Goal: Information Seeking & Learning: Find specific fact

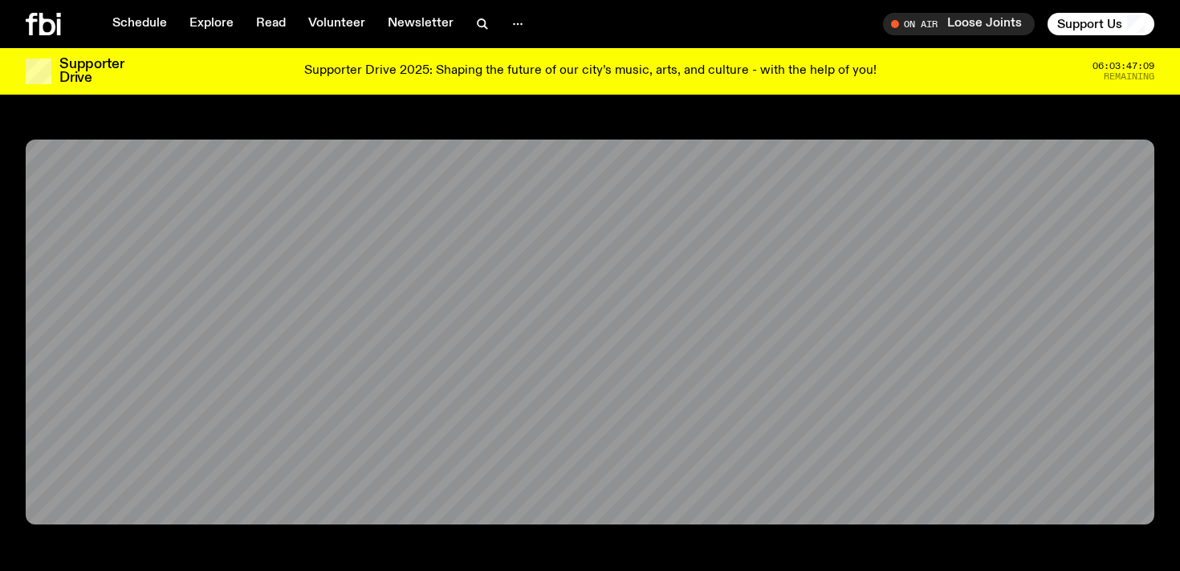
scroll to position [514, 0]
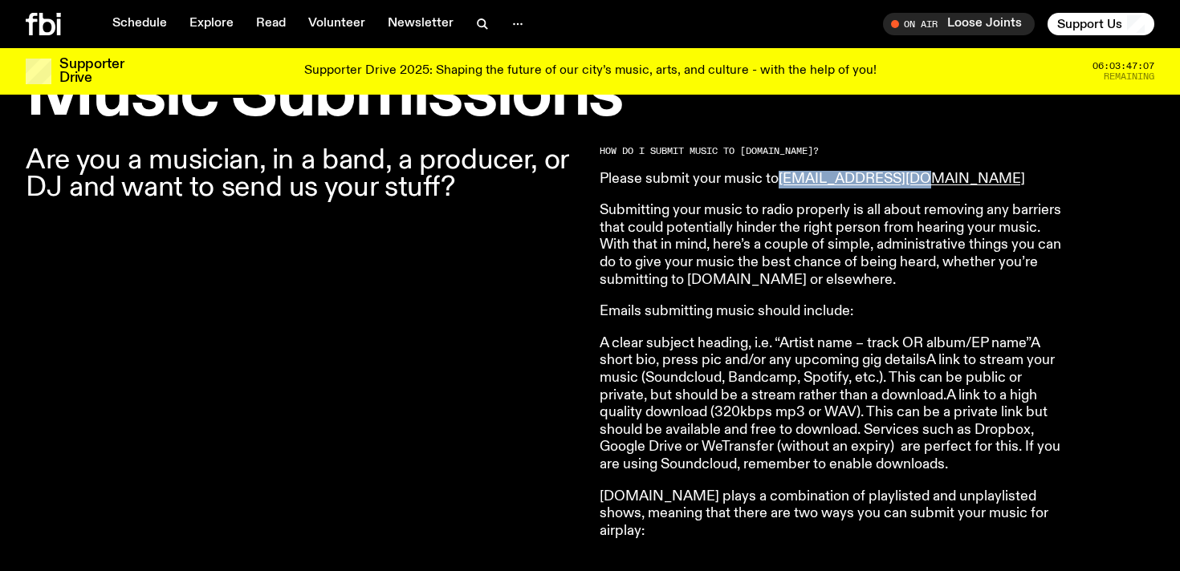
click at [937, 175] on p "Please submit your music to [EMAIL_ADDRESS][DOMAIN_NAME]" at bounding box center [830, 180] width 462 height 18
drag, startPoint x: 916, startPoint y: 185, endPoint x: 785, endPoint y: 177, distance: 131.9
click at [785, 177] on p "Please submit your music to [EMAIL_ADDRESS][DOMAIN_NAME]" at bounding box center [830, 180] width 462 height 18
copy link "[EMAIL_ADDRESS][DOMAIN_NAME]"
click at [805, 257] on p "Submitting your music to radio properly is all about removing any barriers that…" at bounding box center [830, 245] width 462 height 87
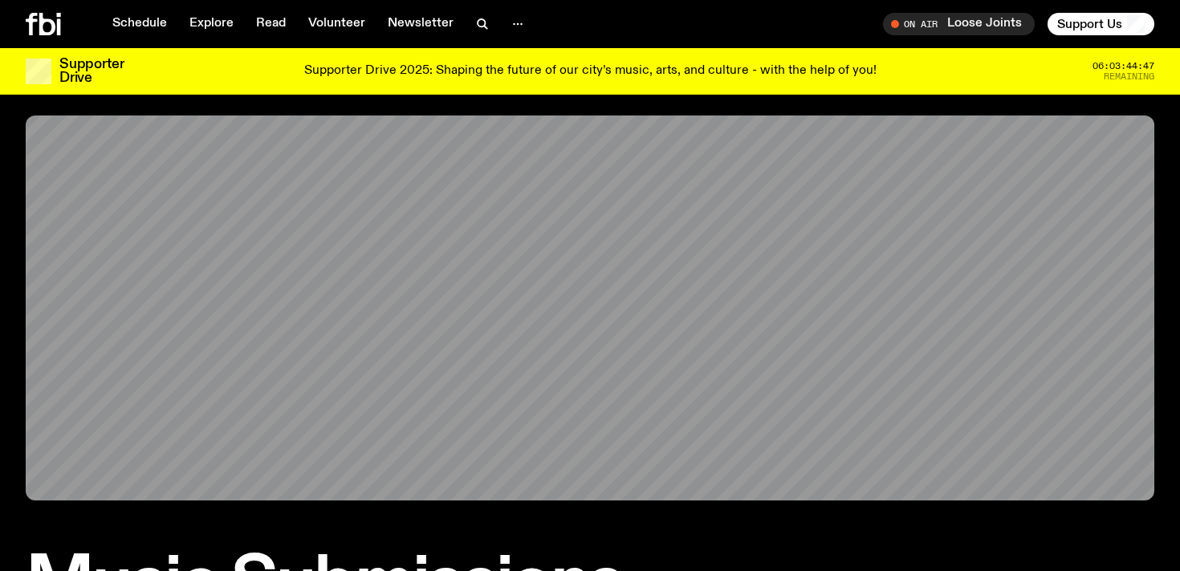
scroll to position [0, 0]
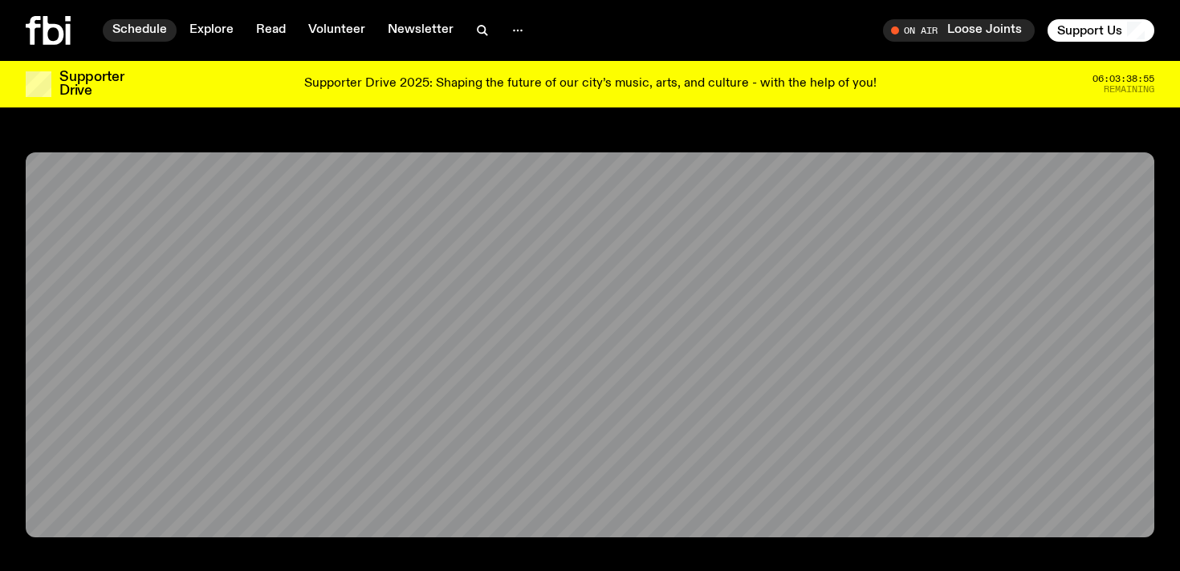
click at [138, 34] on link "Schedule" at bounding box center [140, 30] width 74 height 22
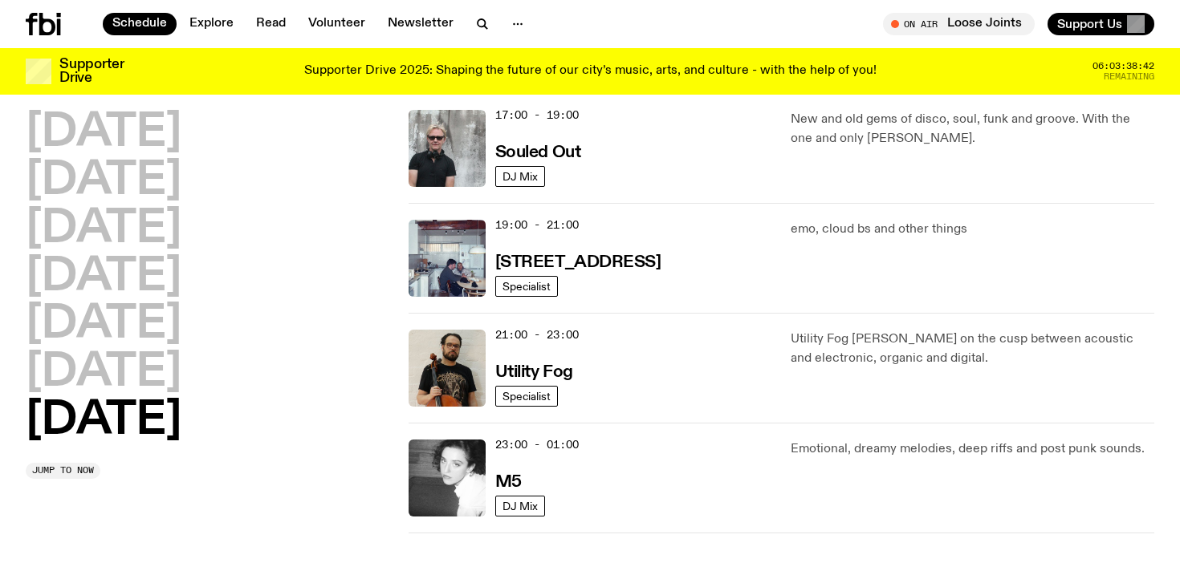
scroll to position [1035, 0]
click at [118, 142] on h2 "[DATE]" at bounding box center [104, 133] width 156 height 45
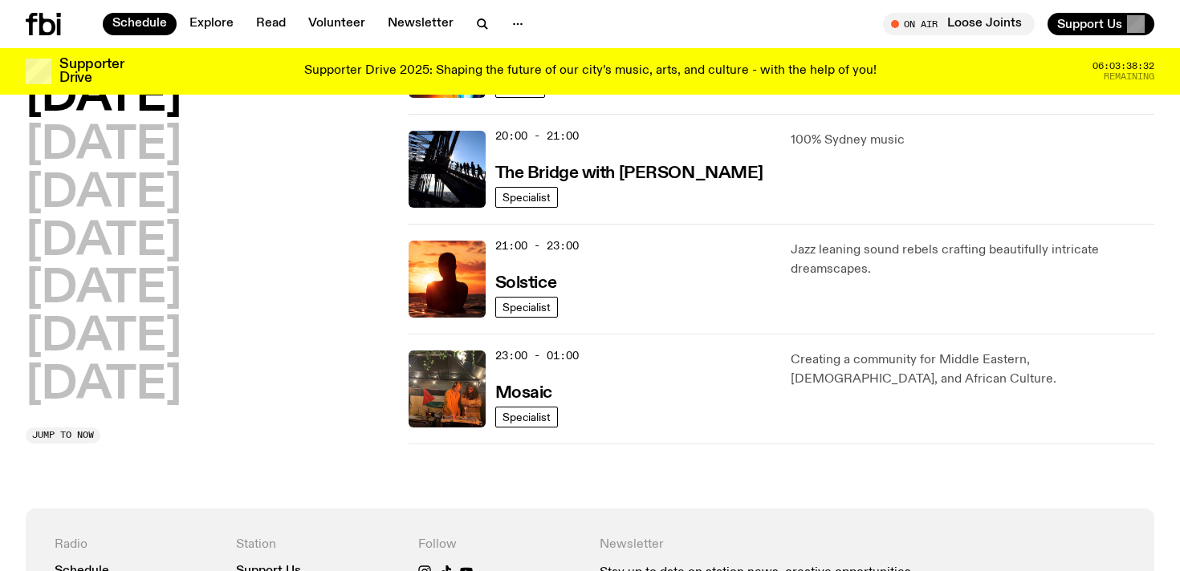
scroll to position [853, 0]
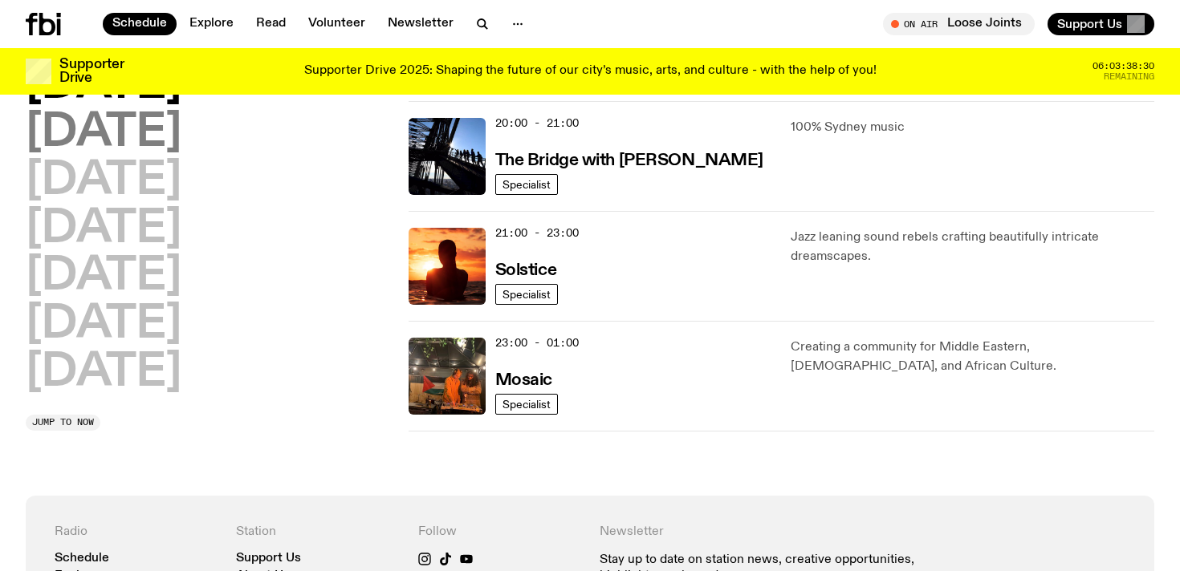
click at [137, 126] on h2 "[DATE]" at bounding box center [104, 133] width 156 height 45
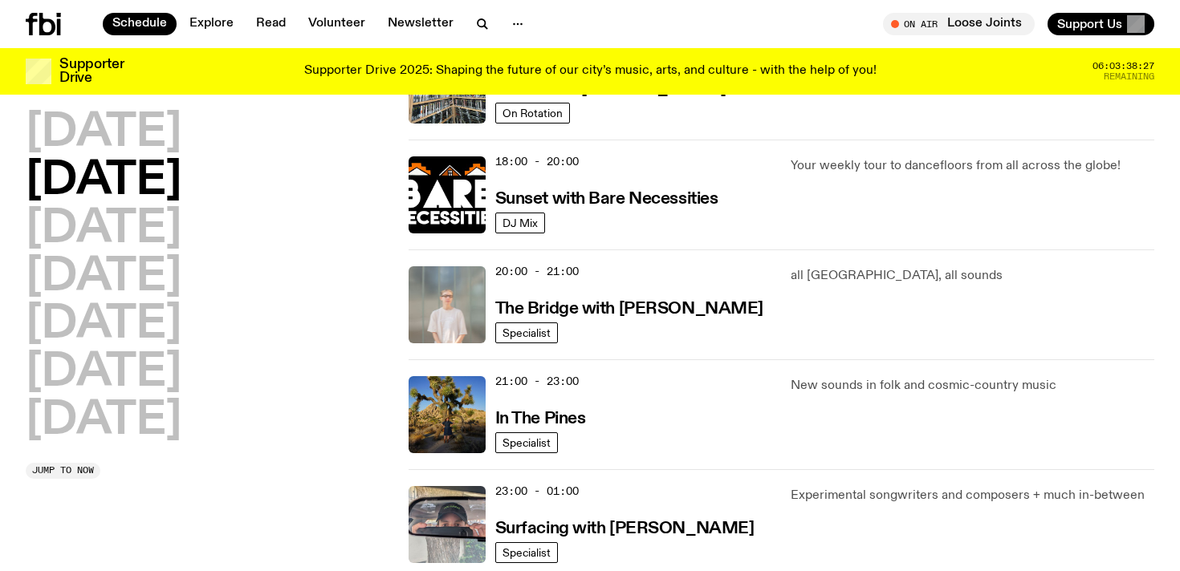
scroll to position [662, 0]
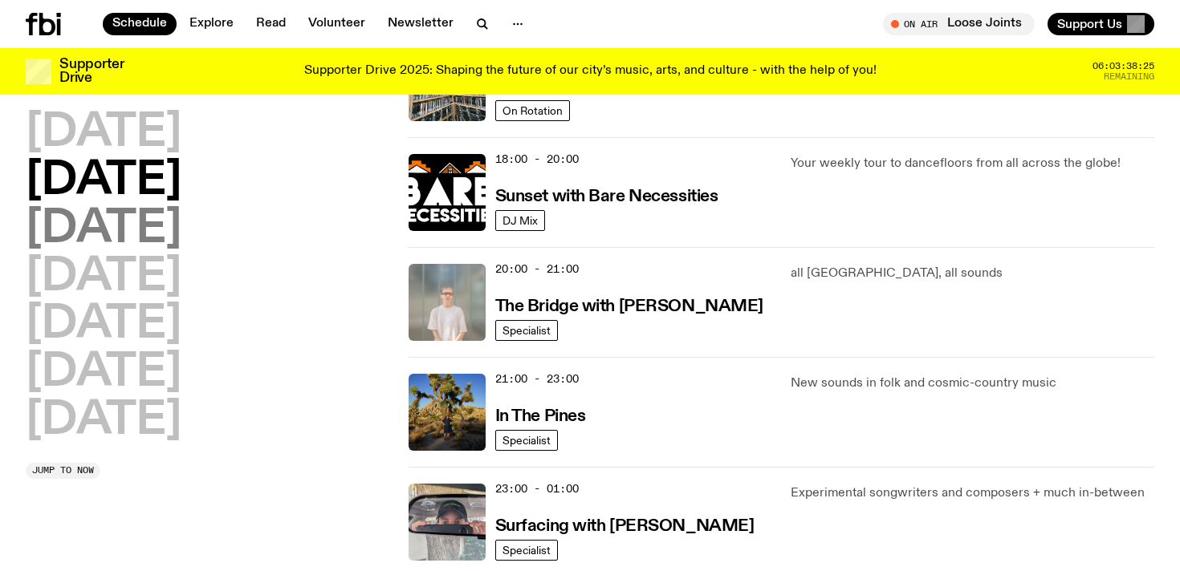
click at [140, 229] on h2 "[DATE]" at bounding box center [104, 229] width 156 height 45
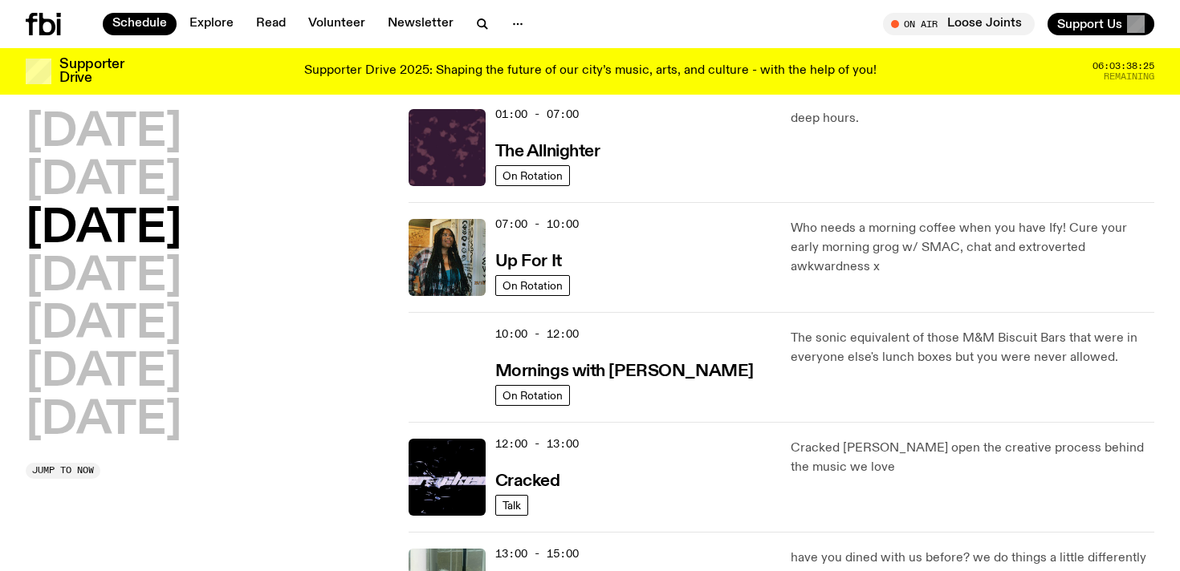
scroll to position [45, 0]
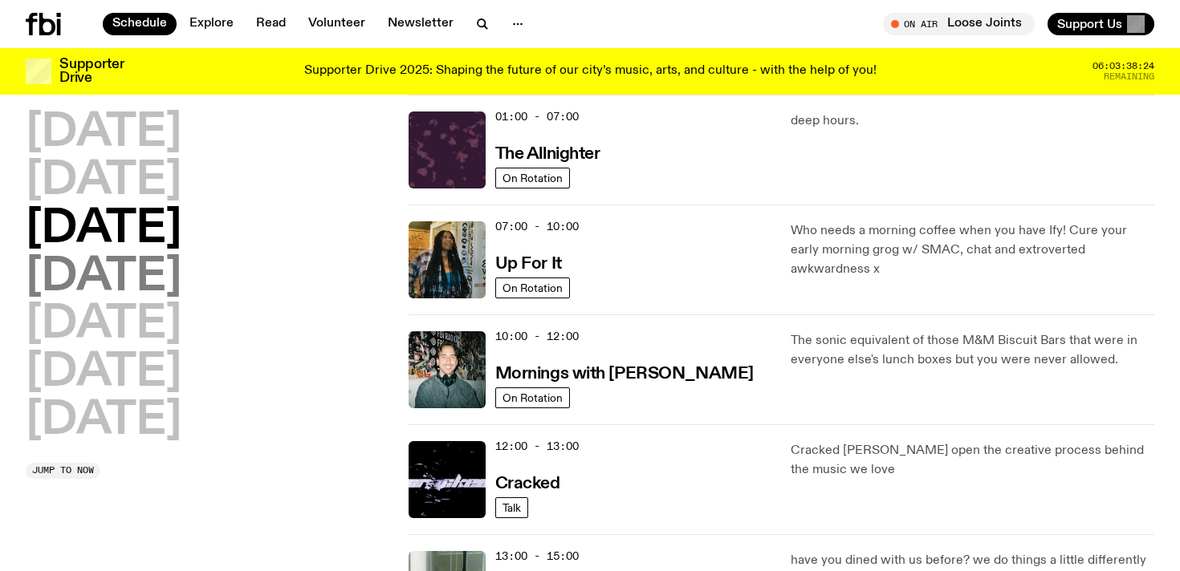
click at [148, 286] on h2 "[DATE]" at bounding box center [104, 277] width 156 height 45
